Goal: Task Accomplishment & Management: Complete application form

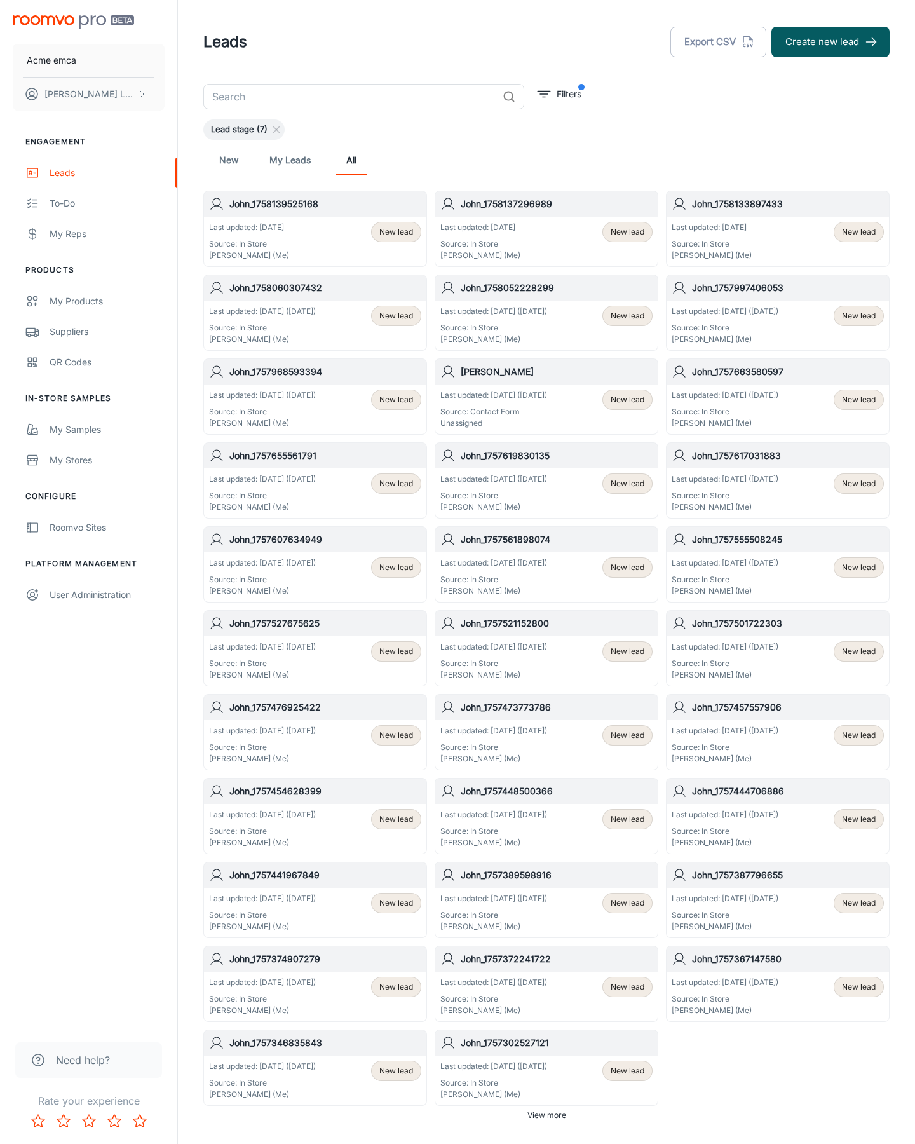
click at [830, 42] on button "Create new lead" at bounding box center [830, 42] width 118 height 30
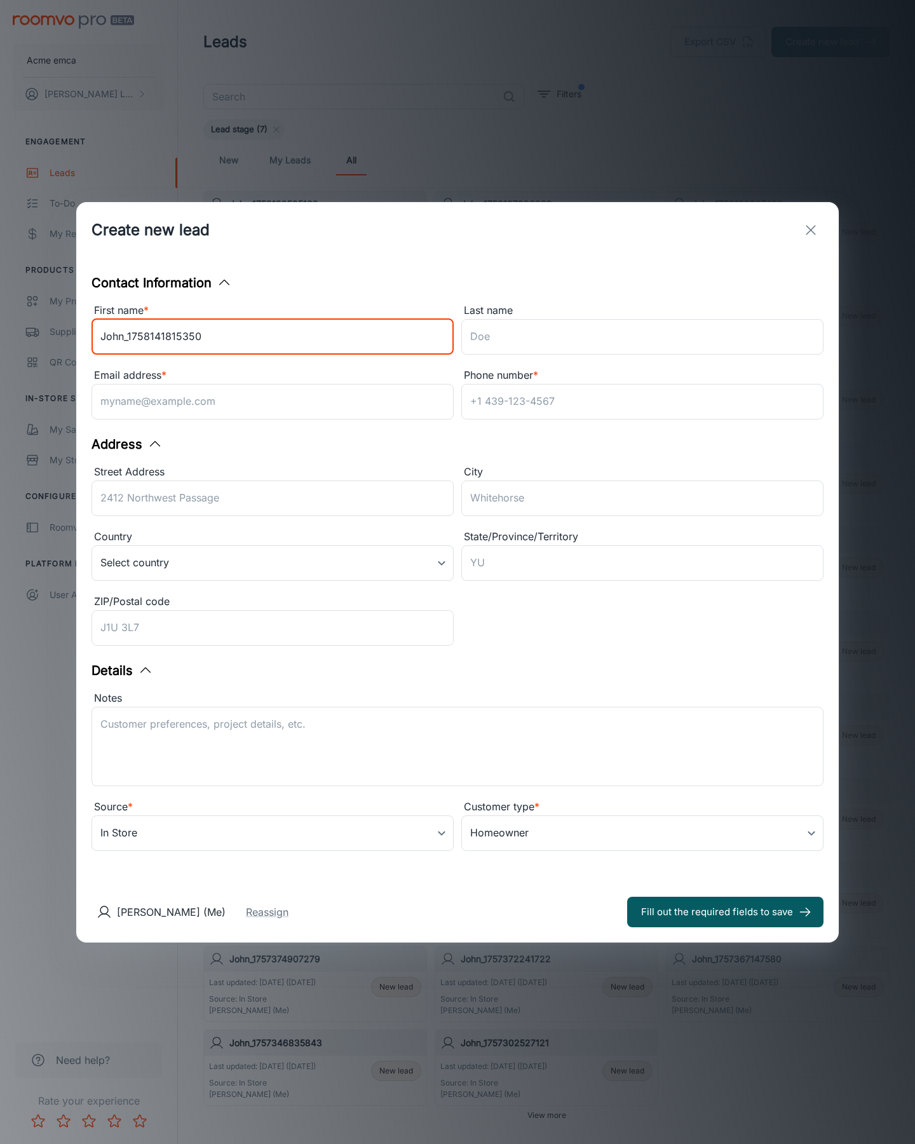
type input "John_1758141815350"
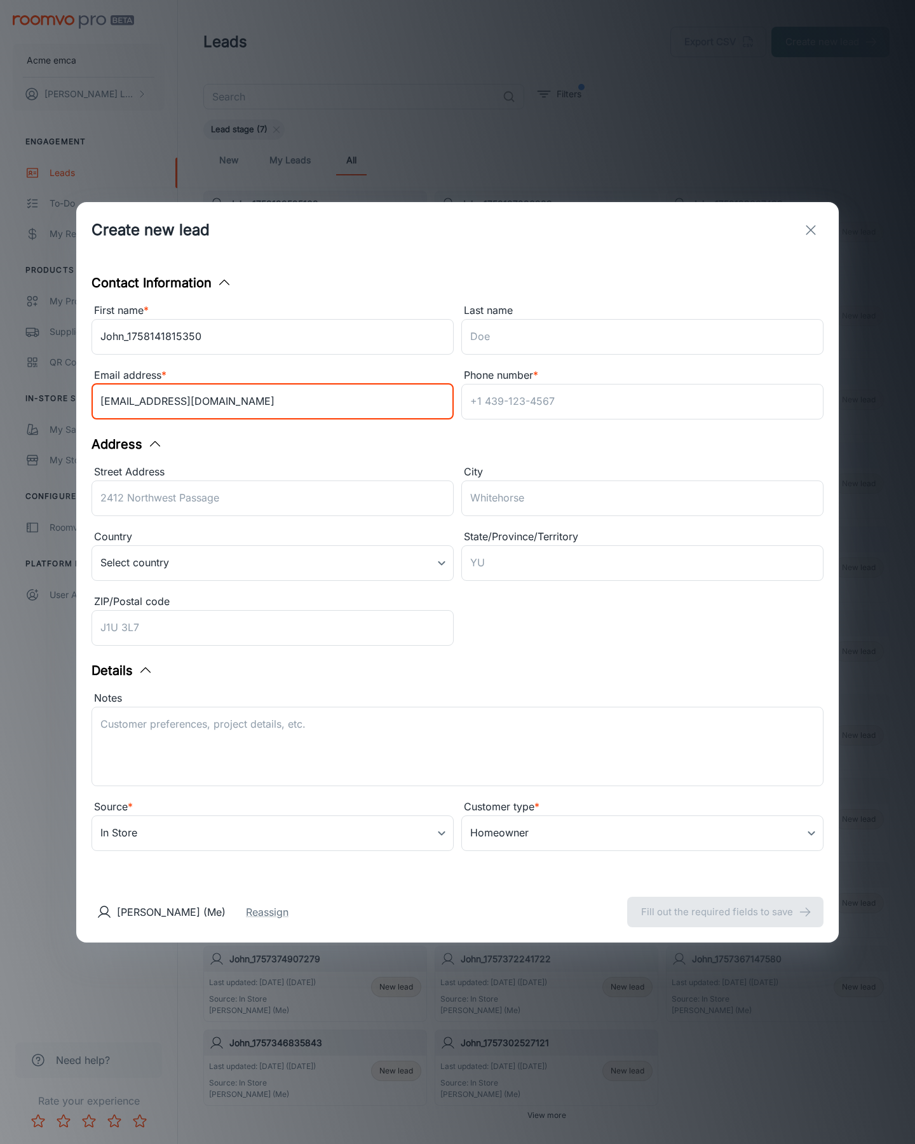
type input "[EMAIL_ADDRESS][DOMAIN_NAME]"
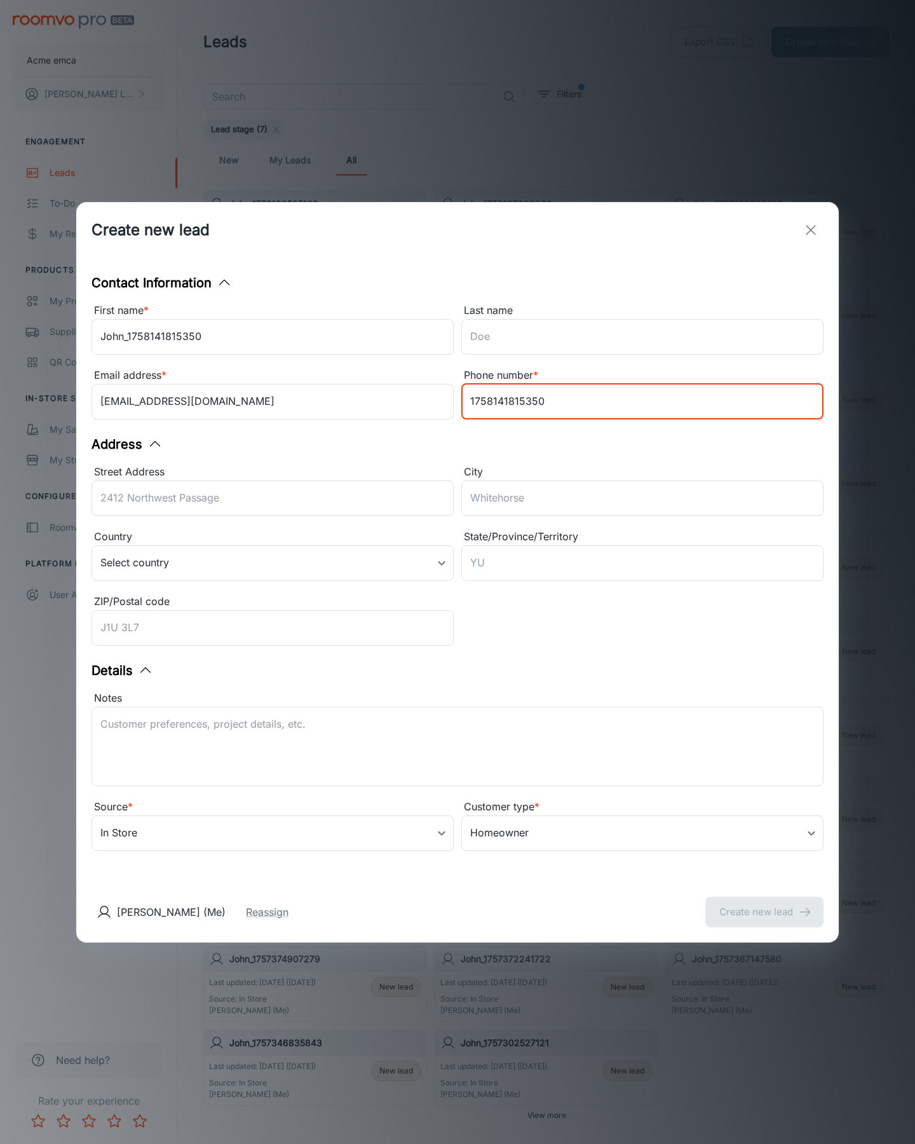
type input "1758141815350"
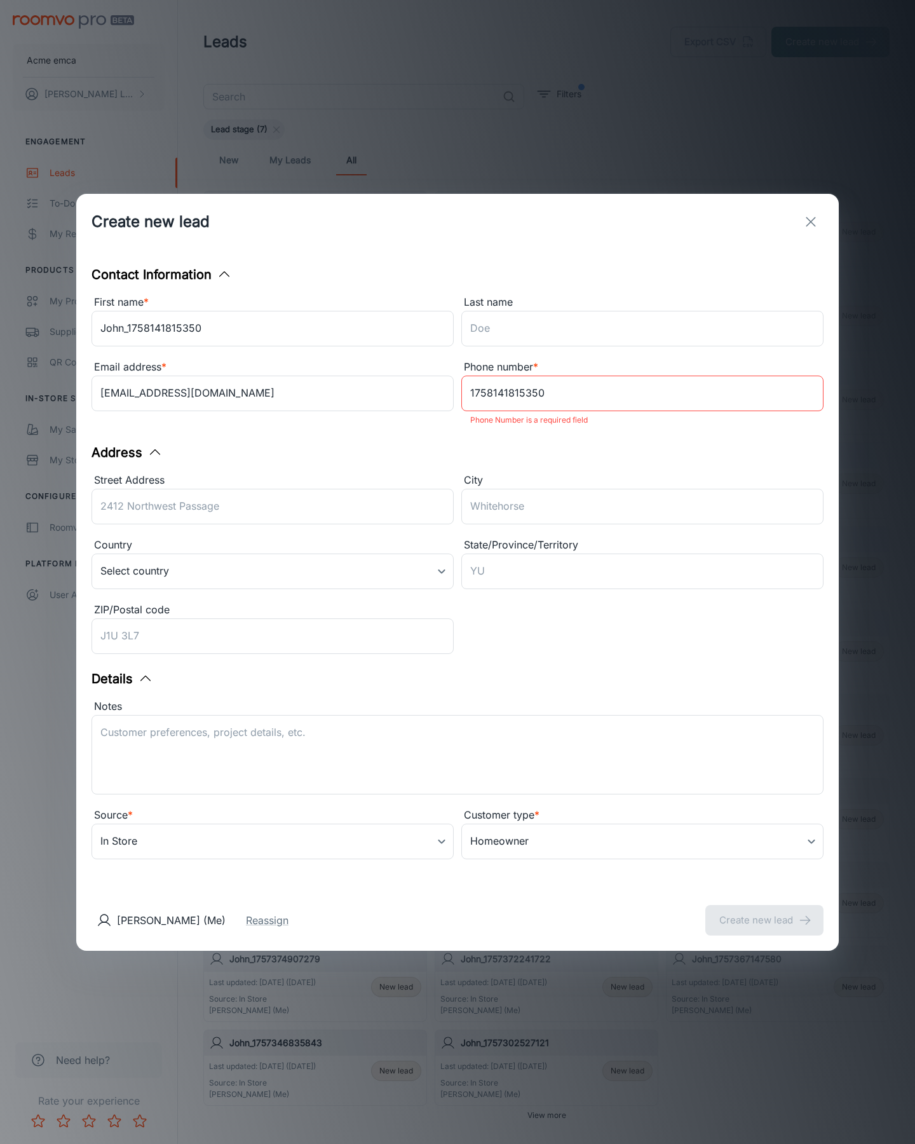
click at [764, 911] on button "Create new lead" at bounding box center [764, 920] width 118 height 30
